Goal: Navigation & Orientation: Find specific page/section

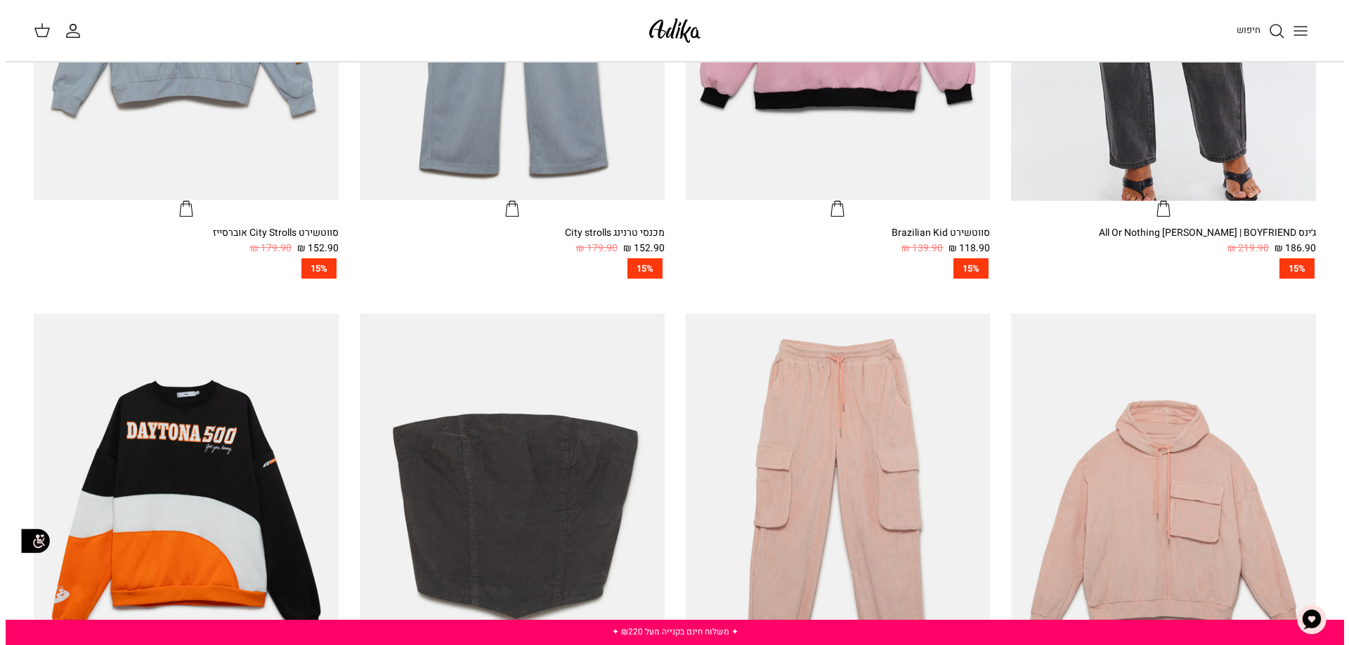
scroll to position [632, 0]
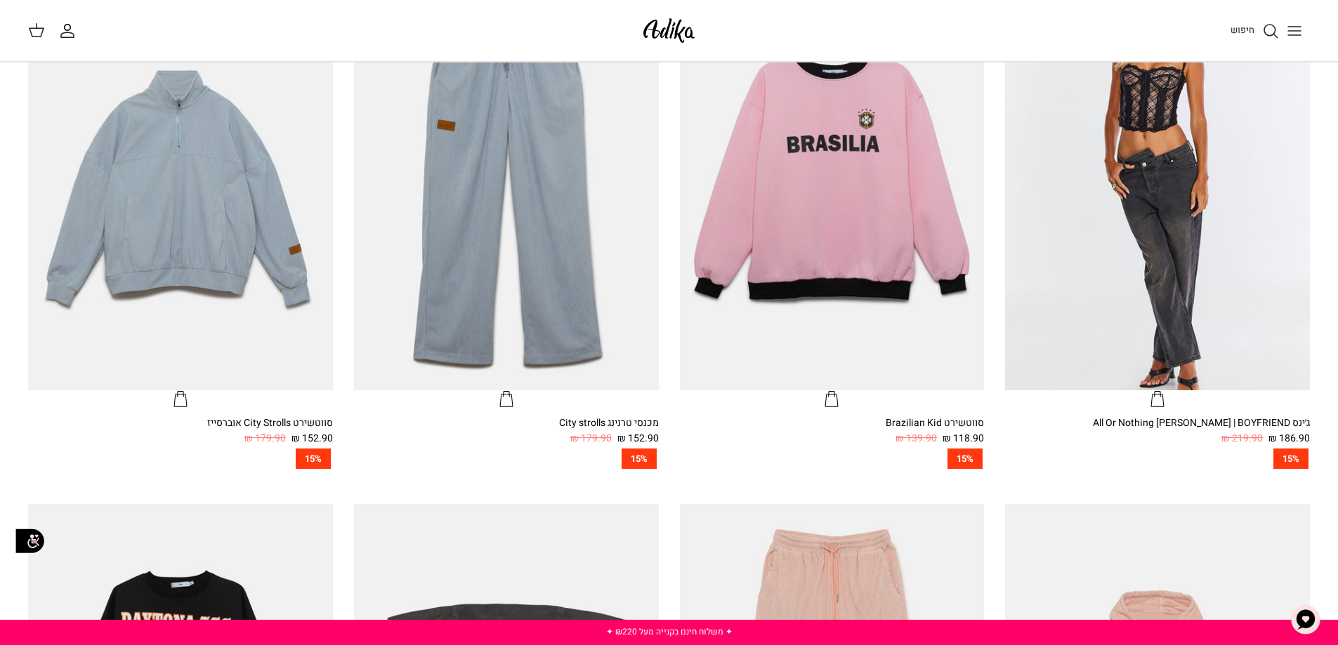
click at [1297, 35] on line "Toggle menu" at bounding box center [1294, 35] width 13 height 0
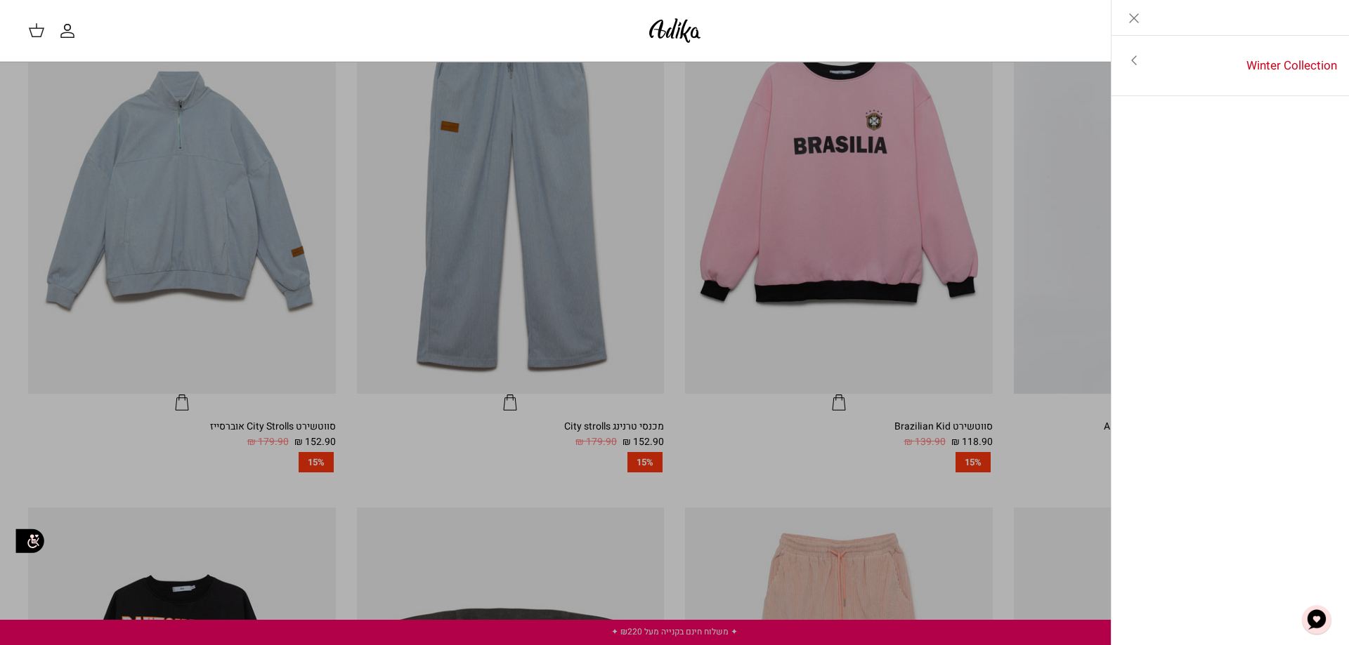
click at [1131, 59] on icon "Toggle menu" at bounding box center [1133, 60] width 17 height 17
click at [1283, 59] on link "לכל הפריטים" at bounding box center [1230, 61] width 224 height 35
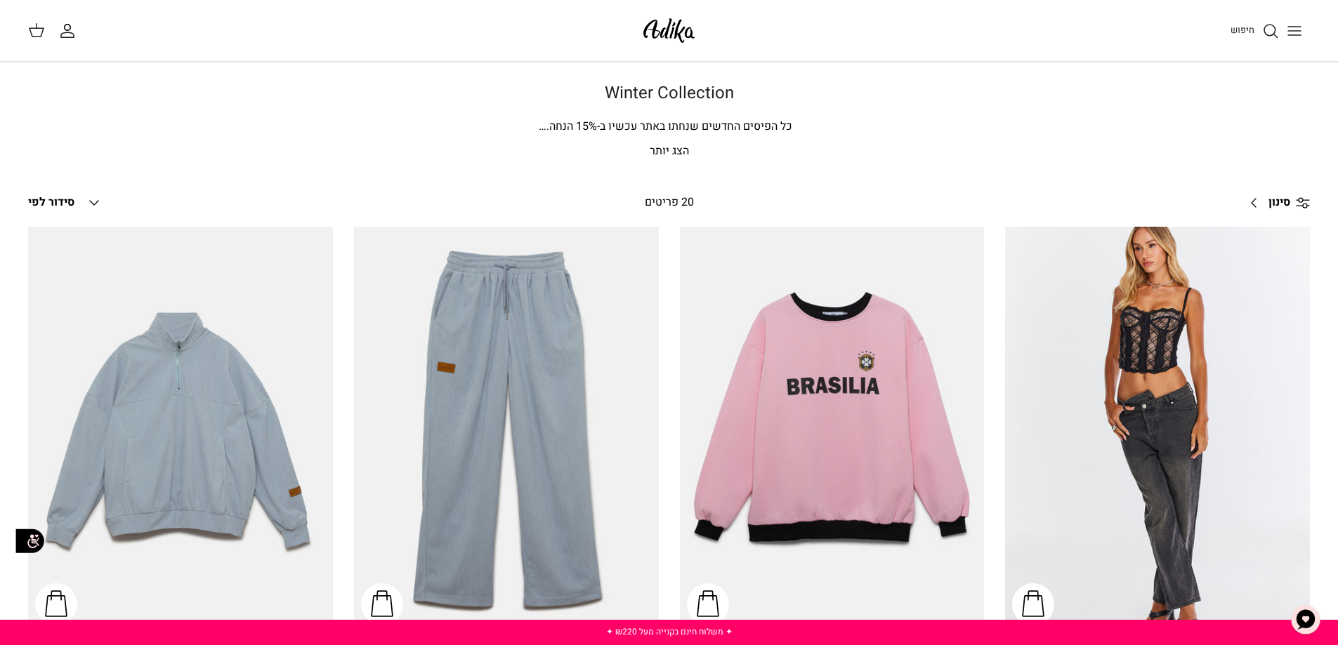
drag, startPoint x: 674, startPoint y: 27, endPoint x: 638, endPoint y: 45, distance: 40.2
click at [673, 26] on img at bounding box center [669, 30] width 60 height 33
